Goal: Find specific page/section: Find specific page/section

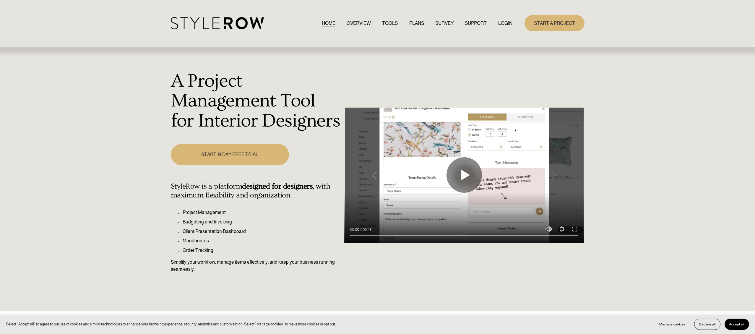
click at [505, 23] on link "LOGIN" at bounding box center [505, 23] width 14 height 8
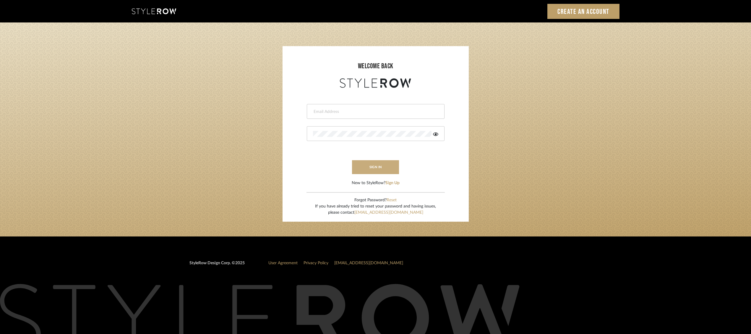
type input "ben.lewisrosedesign@gmail.com"
click at [380, 171] on button "sign in" at bounding box center [375, 167] width 47 height 14
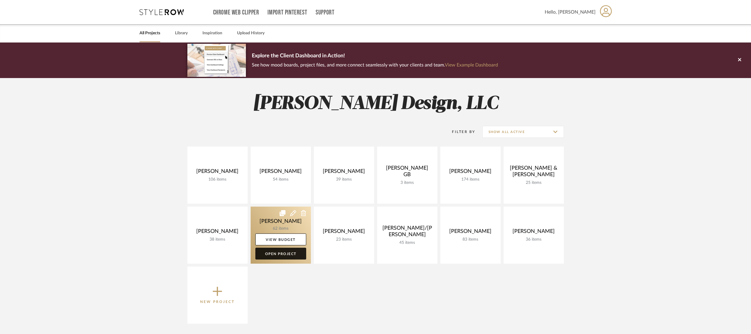
click at [275, 254] on link "Open Project" at bounding box center [280, 254] width 51 height 12
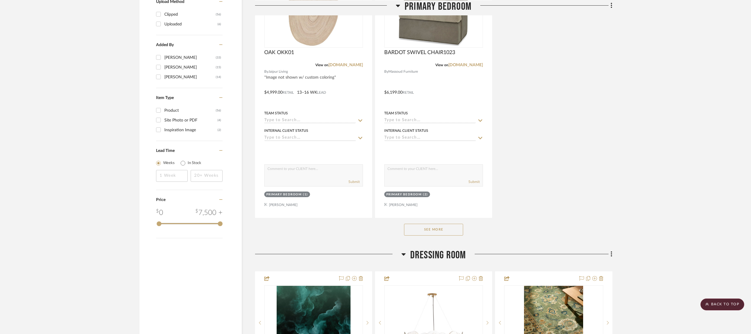
scroll to position [729, 0]
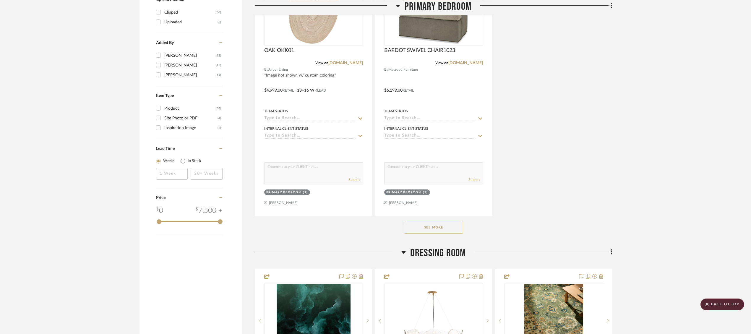
click at [437, 228] on button "See More" at bounding box center [433, 228] width 59 height 12
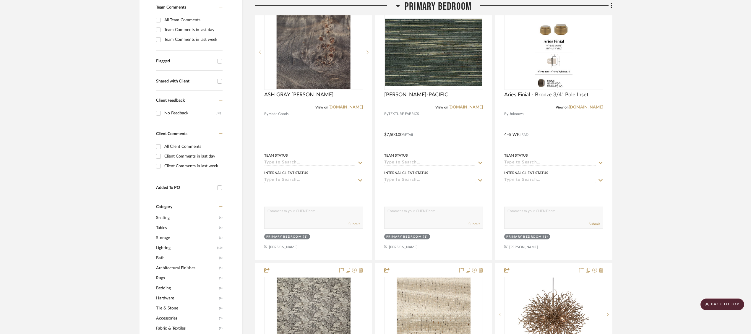
scroll to position [0, 0]
